Goal: Information Seeking & Learning: Learn about a topic

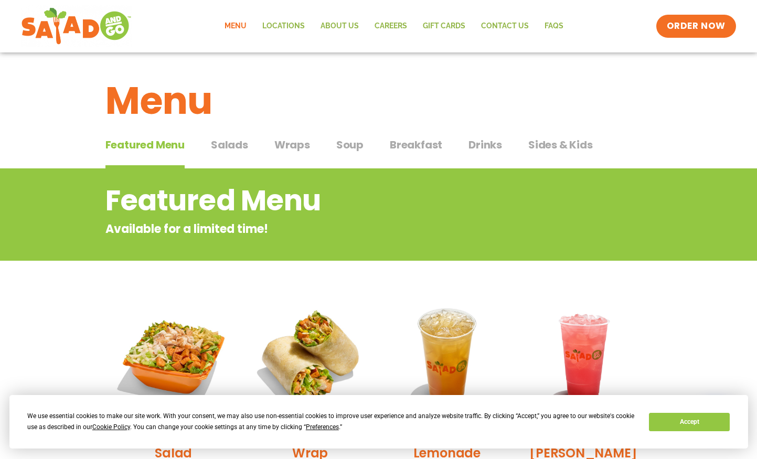
scroll to position [52, 0]
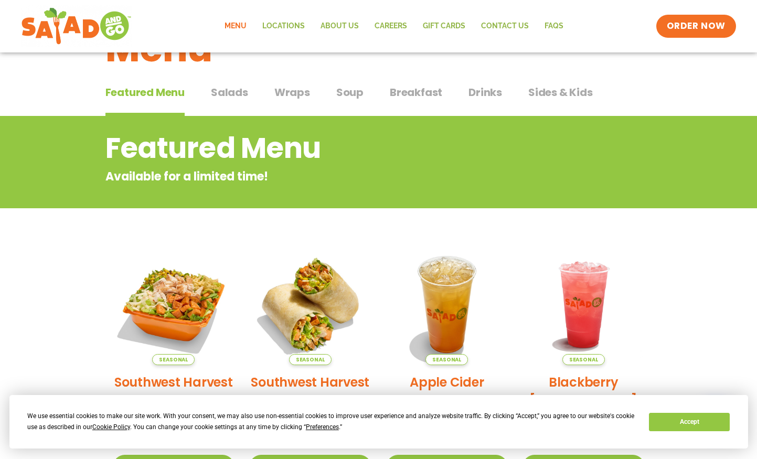
click at [240, 90] on span "Salads" at bounding box center [229, 92] width 37 height 16
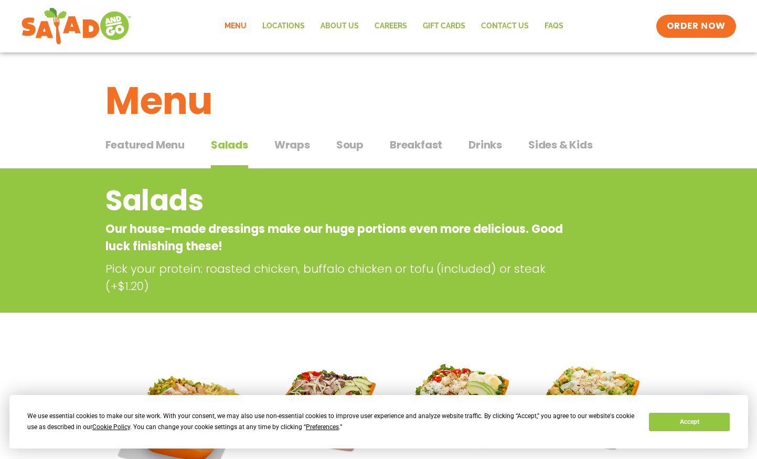
click at [278, 144] on span "Wraps" at bounding box center [292, 145] width 36 height 16
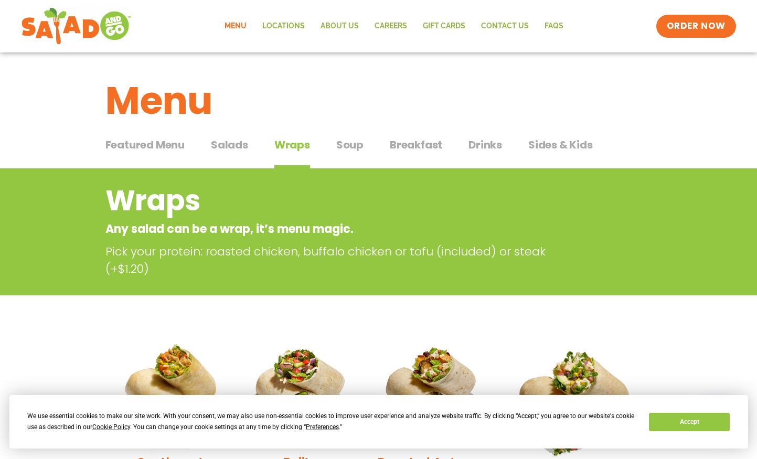
click at [353, 144] on span "Soup" at bounding box center [349, 145] width 27 height 16
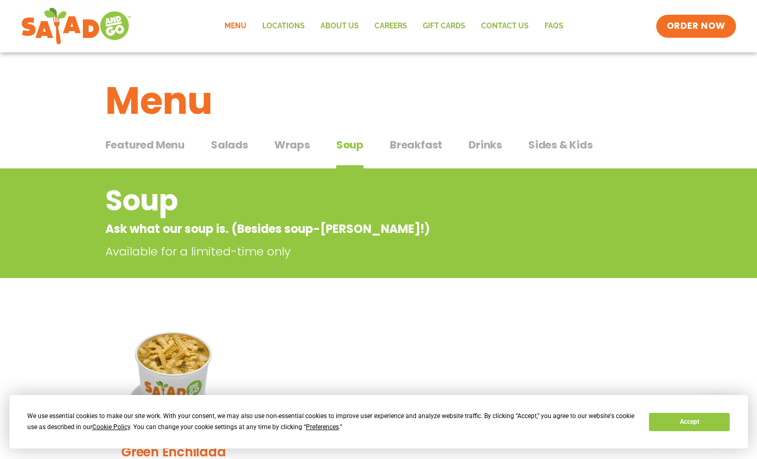
click at [238, 143] on span "Salads" at bounding box center [229, 145] width 37 height 16
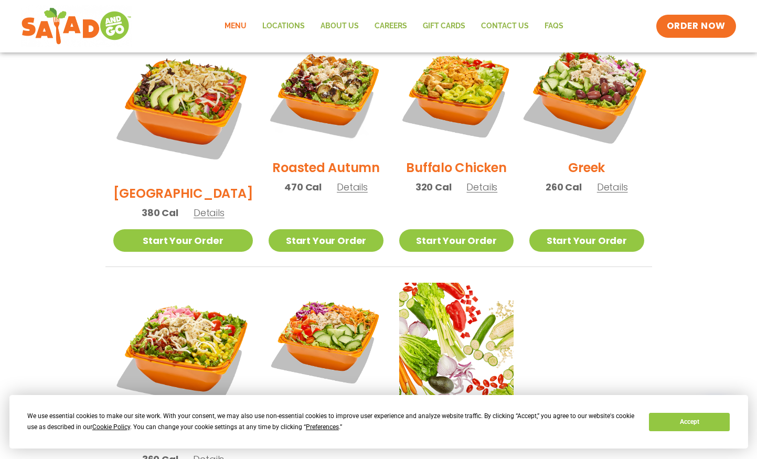
scroll to position [525, 0]
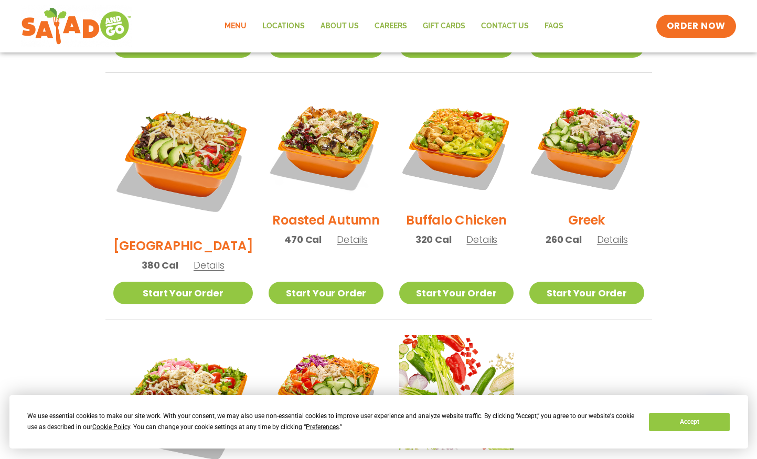
click at [613, 233] on span "Details" at bounding box center [612, 239] width 31 height 13
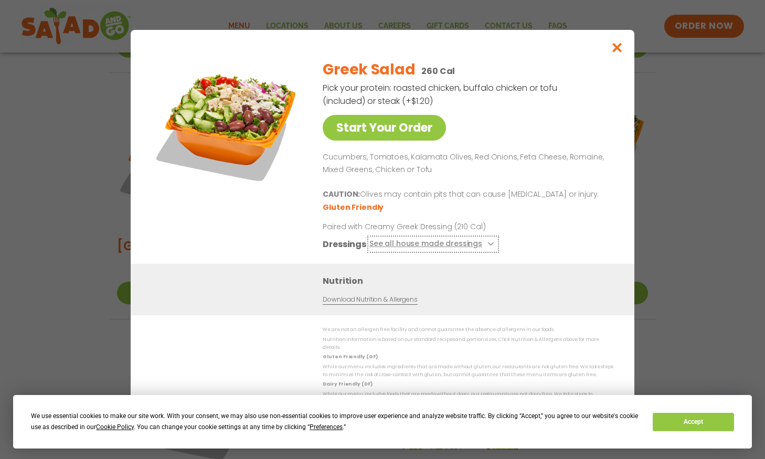
click at [487, 246] on icon at bounding box center [489, 244] width 4 height 4
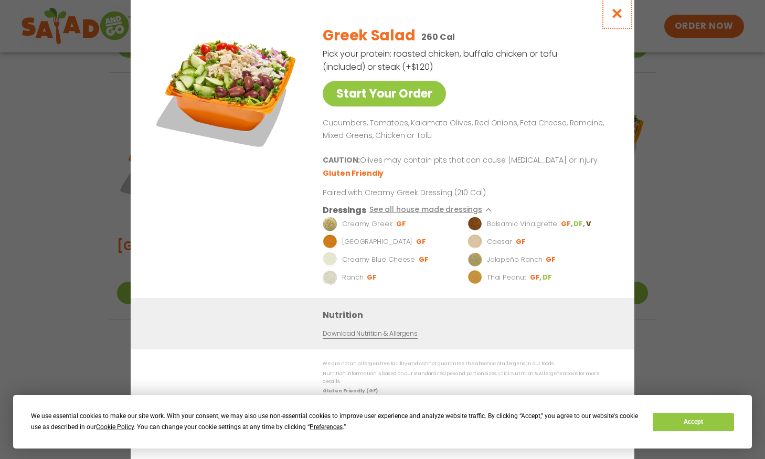
click at [615, 17] on icon "Close modal" at bounding box center [617, 13] width 13 height 11
